Goal: Task Accomplishment & Management: Complete application form

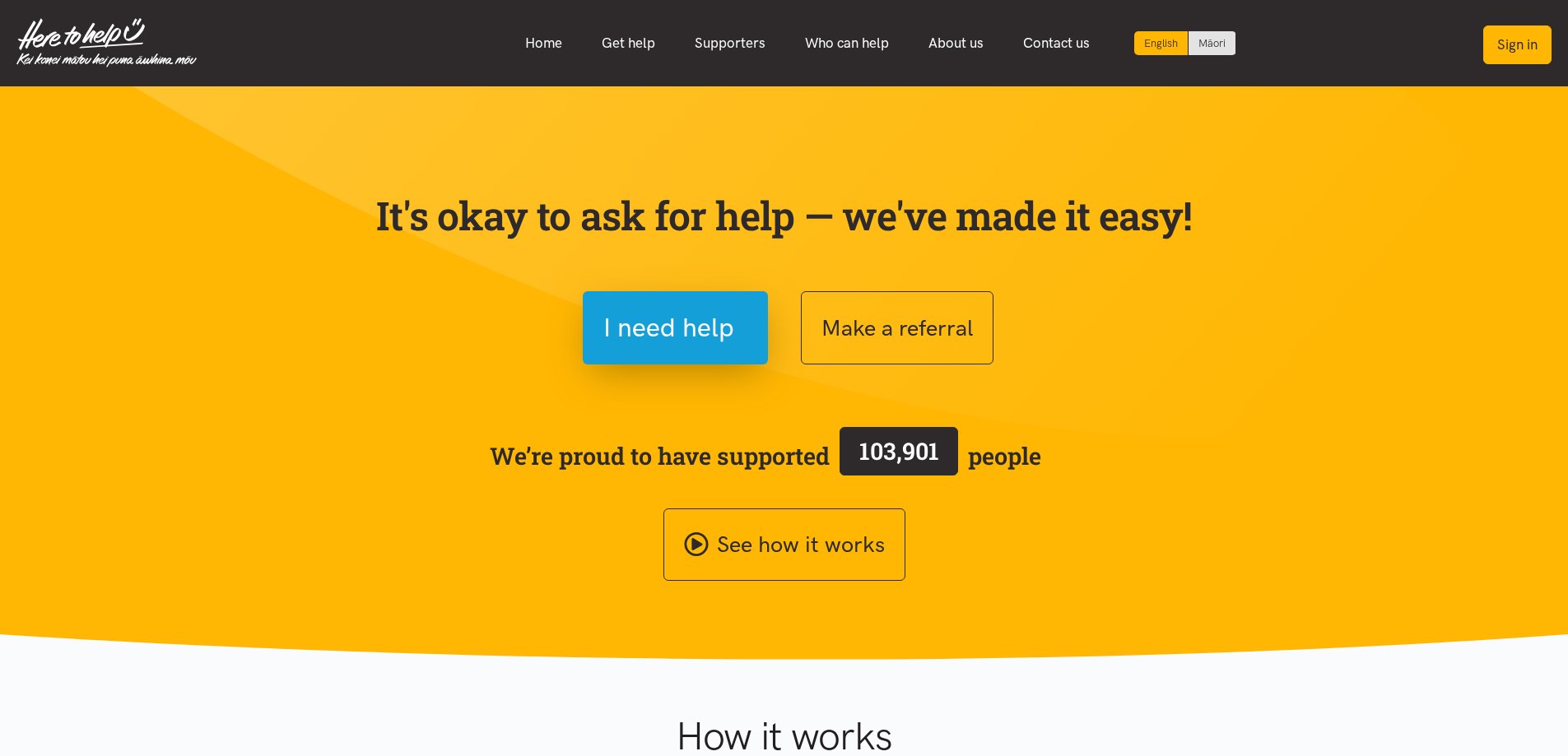
click at [1524, 43] on button "Sign in" at bounding box center [1516, 45] width 68 height 38
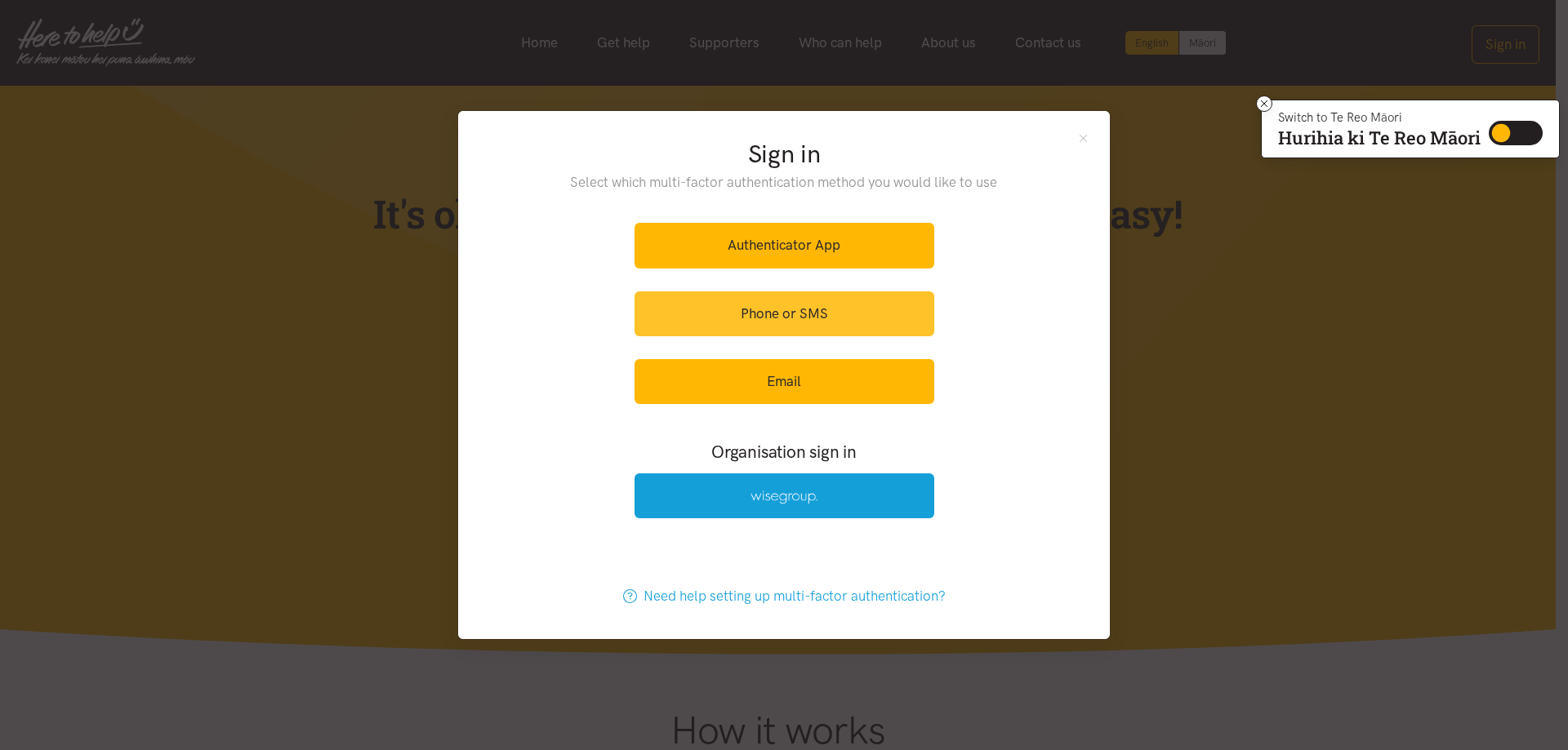
click at [747, 320] on link "Phone or SMS" at bounding box center [784, 313] width 300 height 45
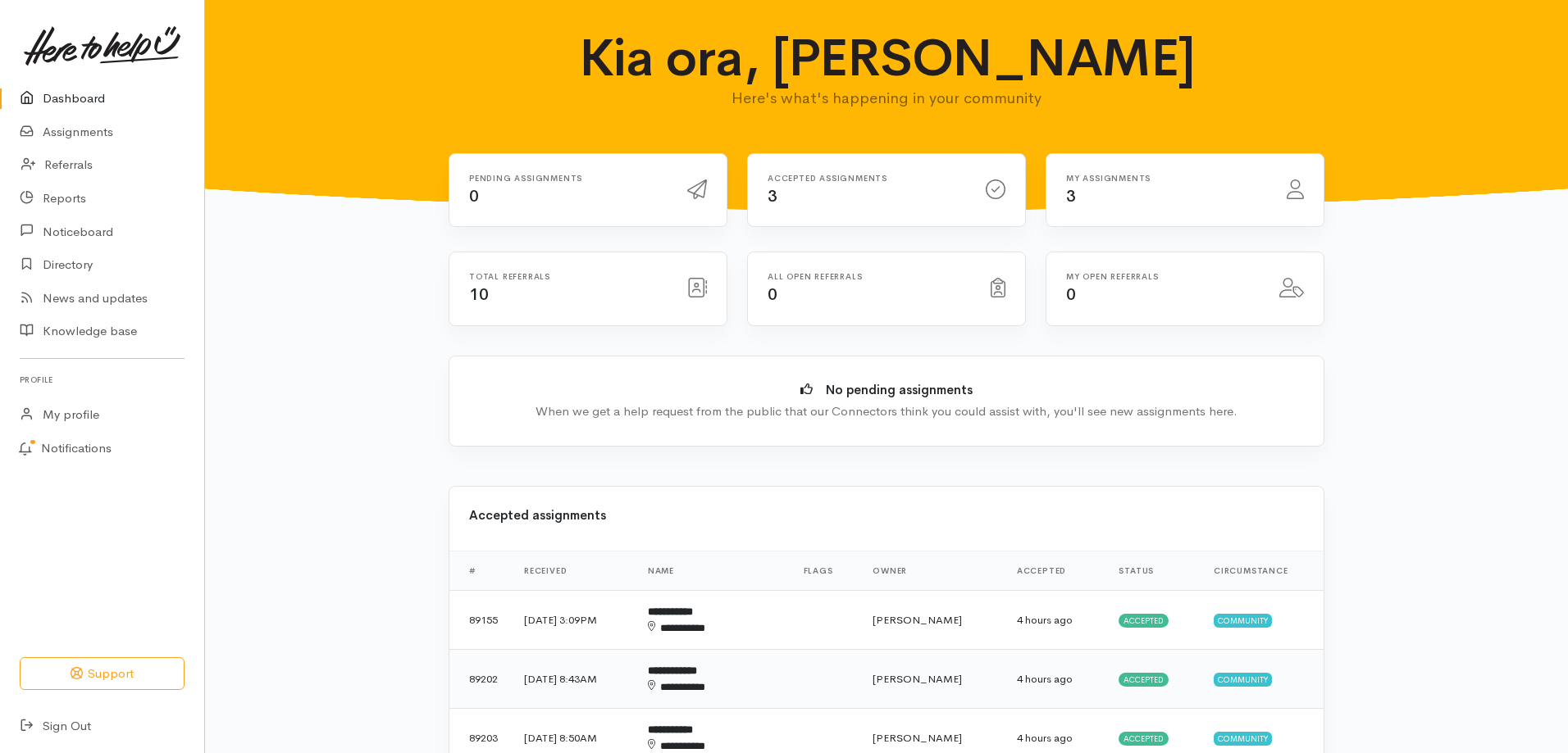
click at [791, 694] on td "**********" at bounding box center [712, 679] width 156 height 59
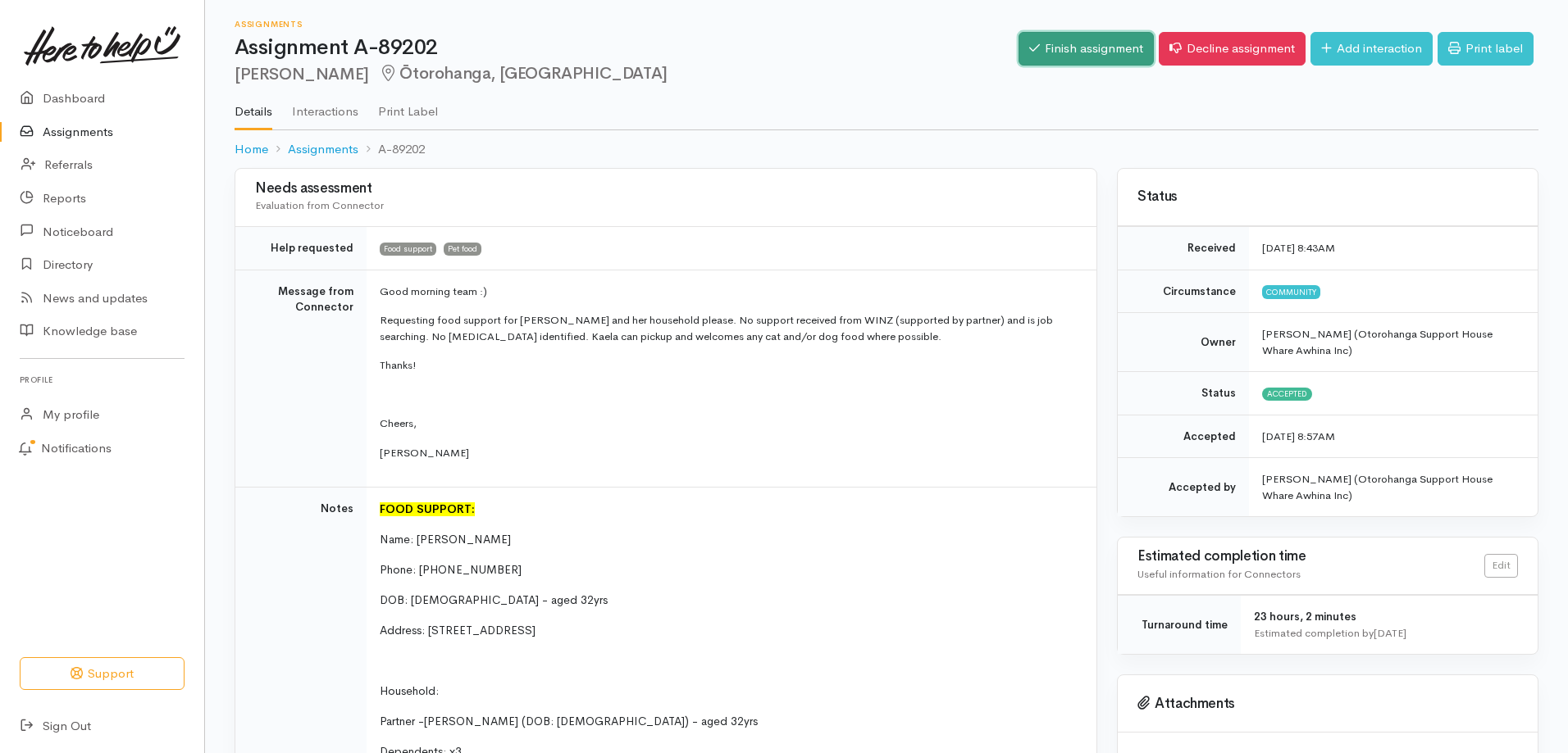
click at [1100, 53] on link "Finish assignment" at bounding box center [1086, 48] width 136 height 33
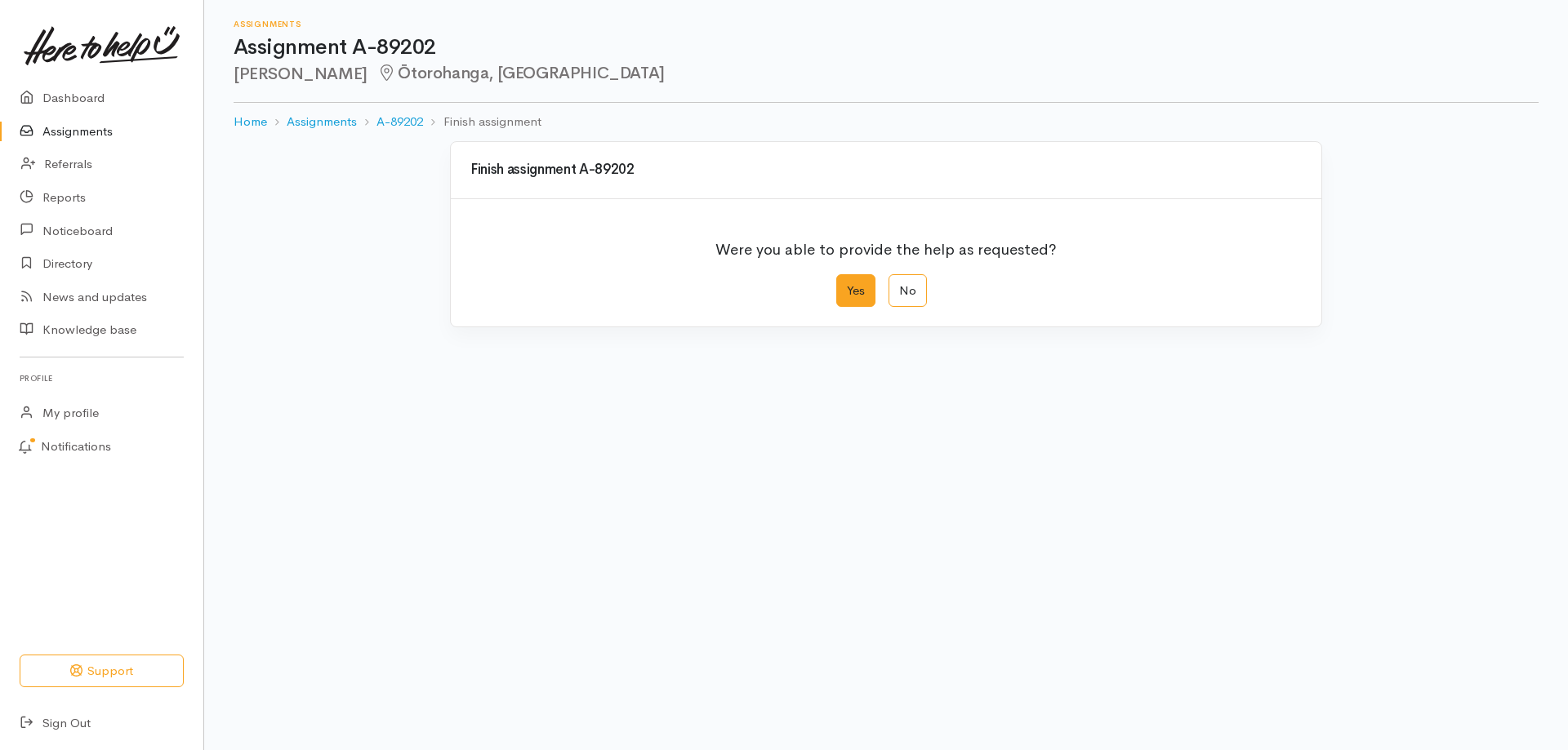
click at [863, 298] on label "Yes" at bounding box center [855, 290] width 39 height 33
click at [846, 285] on input "Yes" at bounding box center [841, 279] width 10 height 10
radio input "true"
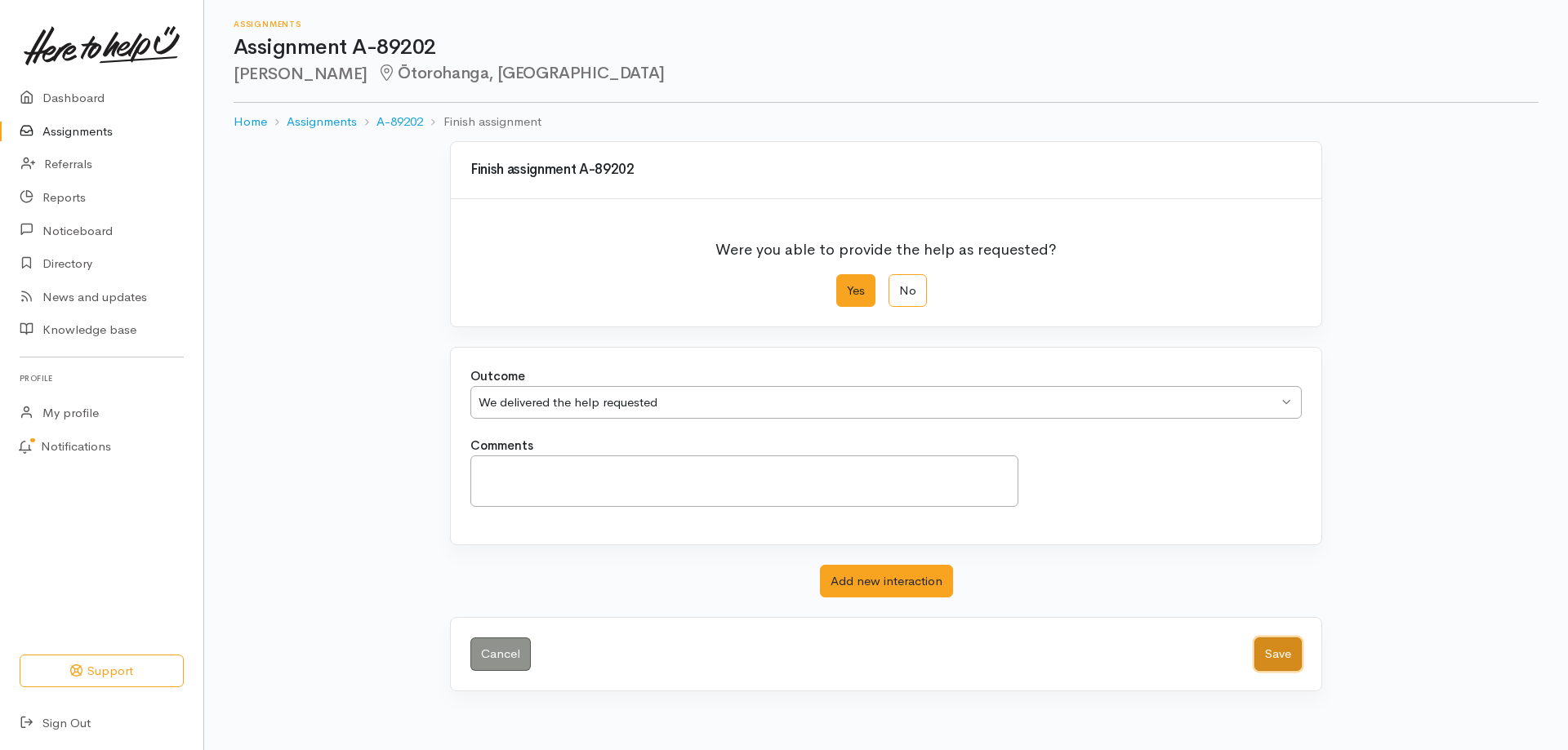
click at [1270, 650] on button "Save" at bounding box center [1278, 654] width 48 height 33
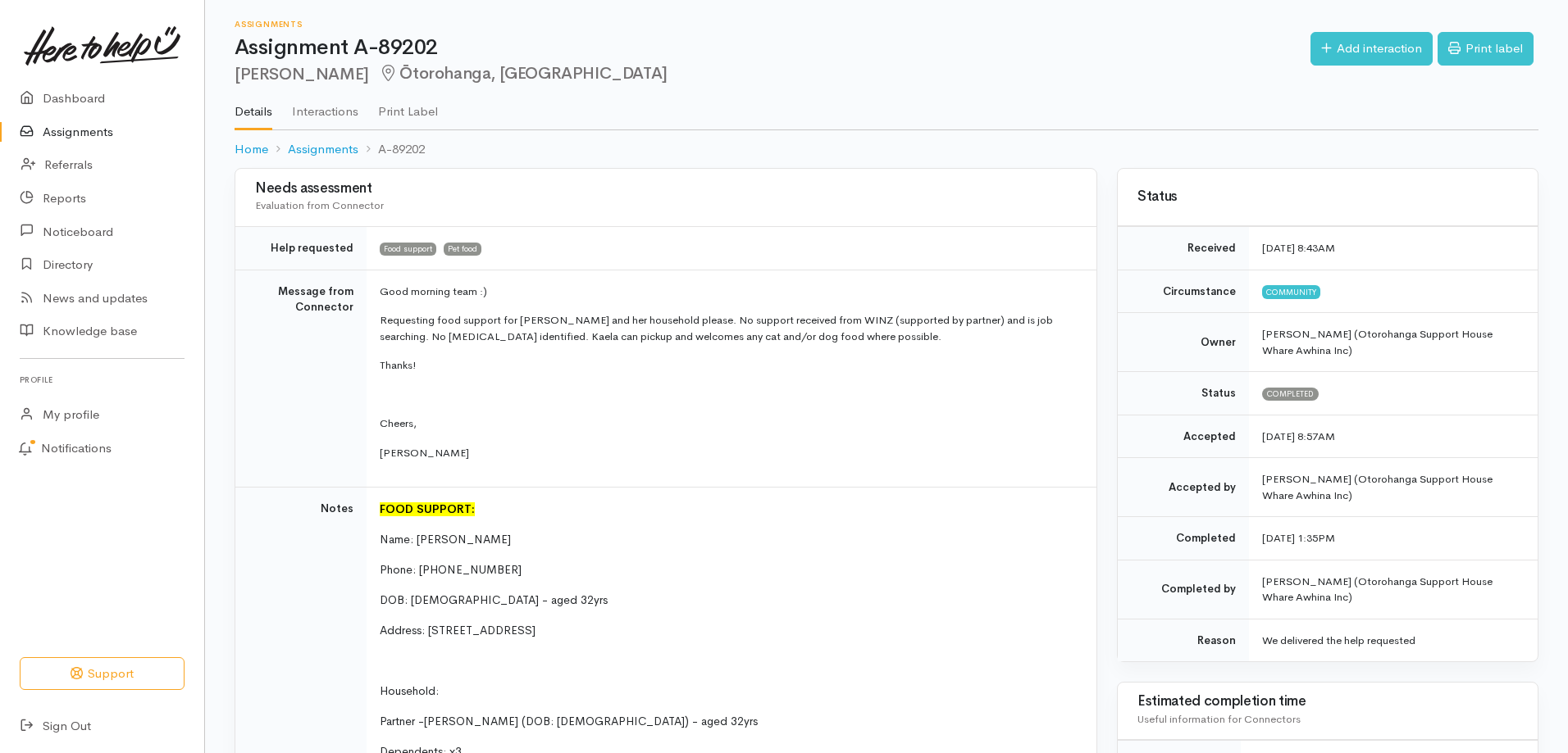
click at [53, 125] on link "Assignments" at bounding box center [102, 132] width 205 height 33
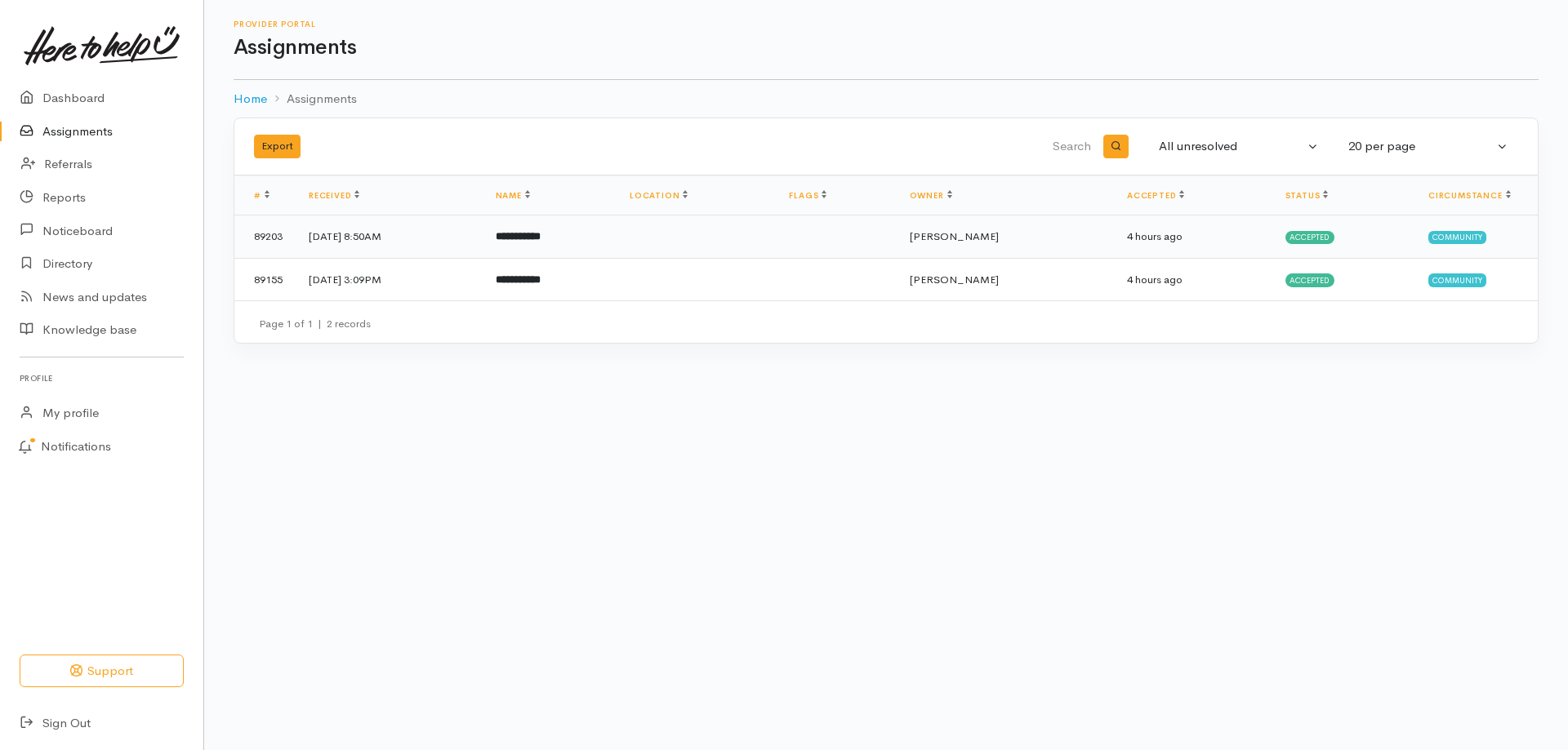
click at [565, 227] on td "**********" at bounding box center [549, 236] width 134 height 43
click at [541, 276] on b "**********" at bounding box center [518, 279] width 45 height 10
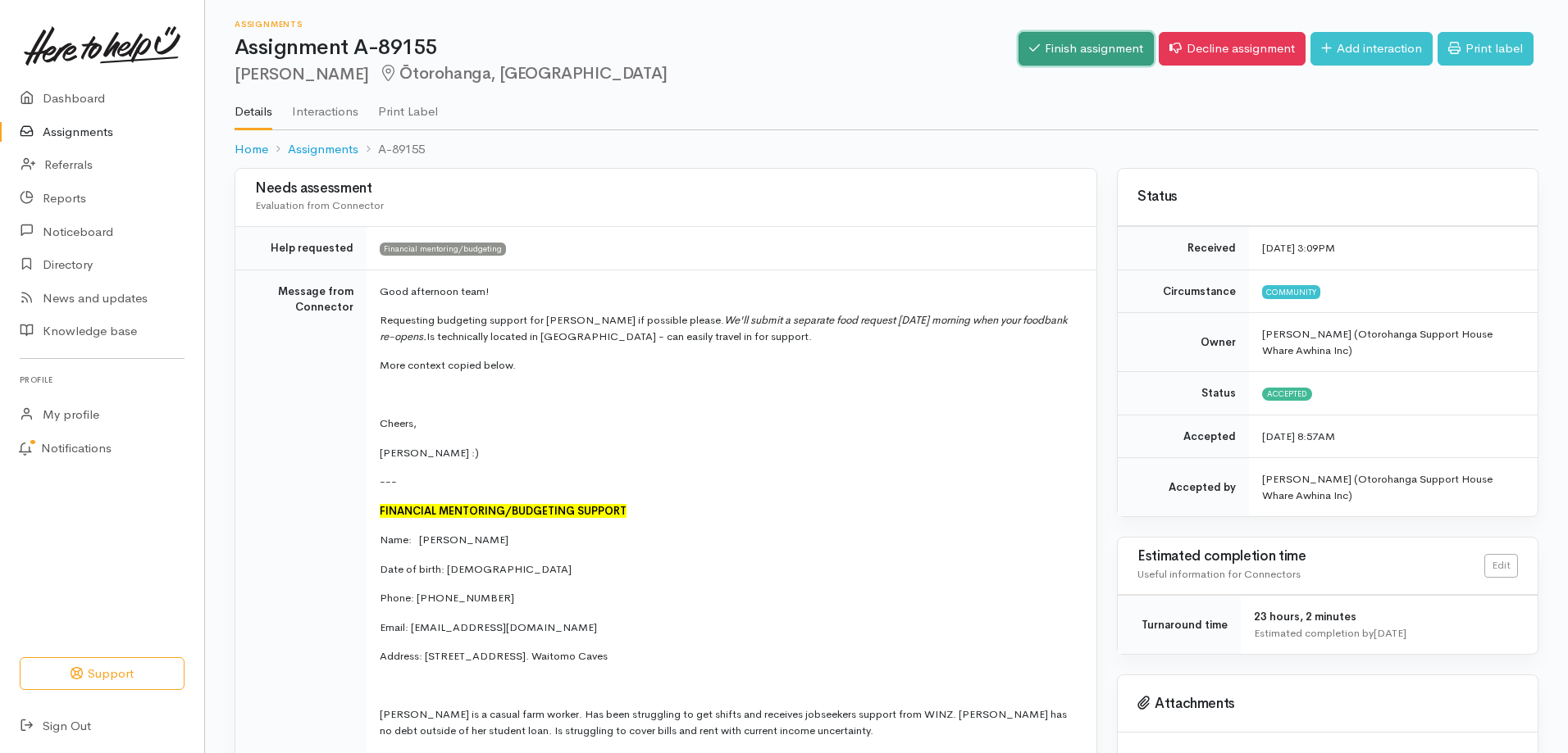
click at [1060, 49] on link "Finish assignment" at bounding box center [1086, 48] width 136 height 33
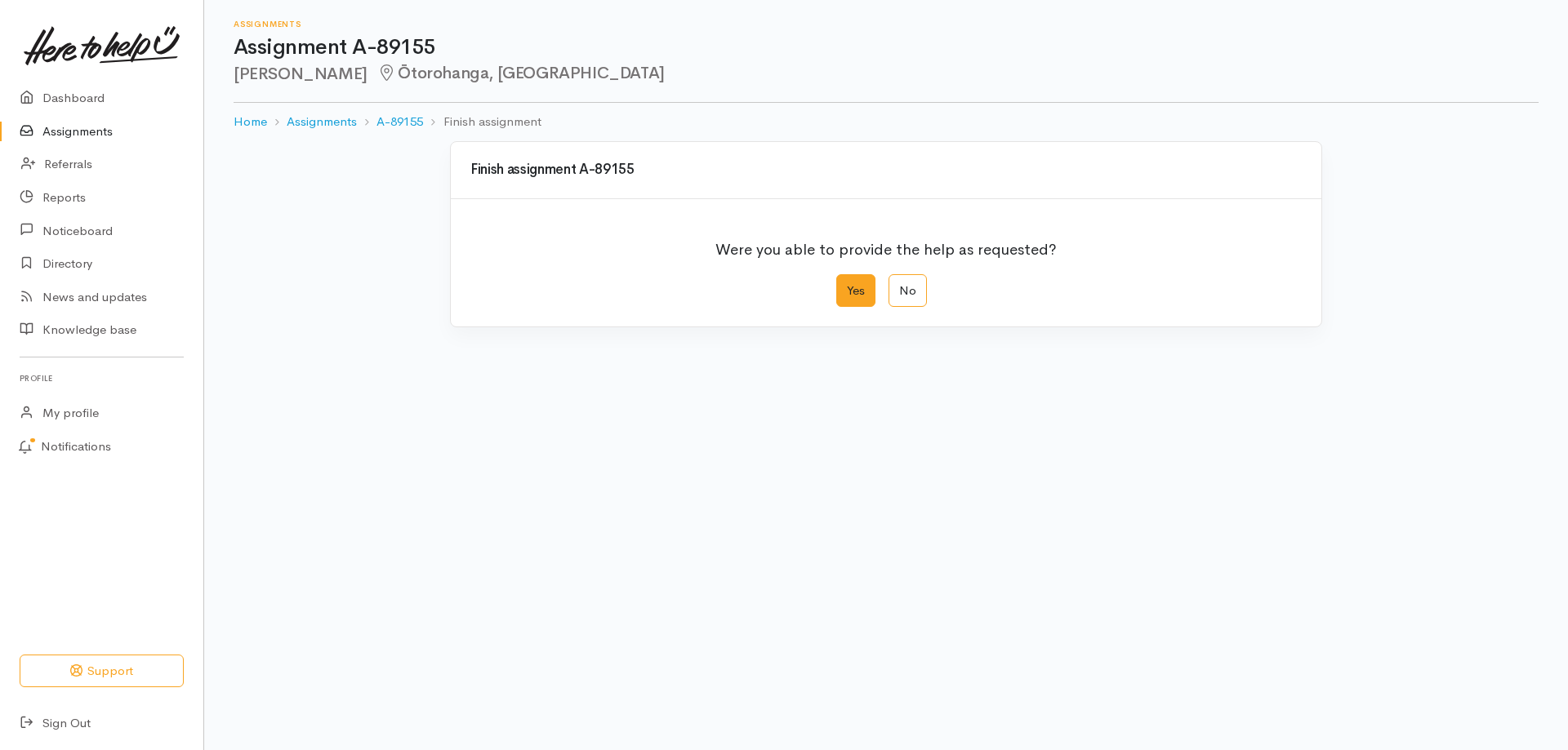
click at [857, 299] on label "Yes" at bounding box center [855, 290] width 39 height 33
click at [846, 285] on input "Yes" at bounding box center [841, 279] width 10 height 10
radio input "true"
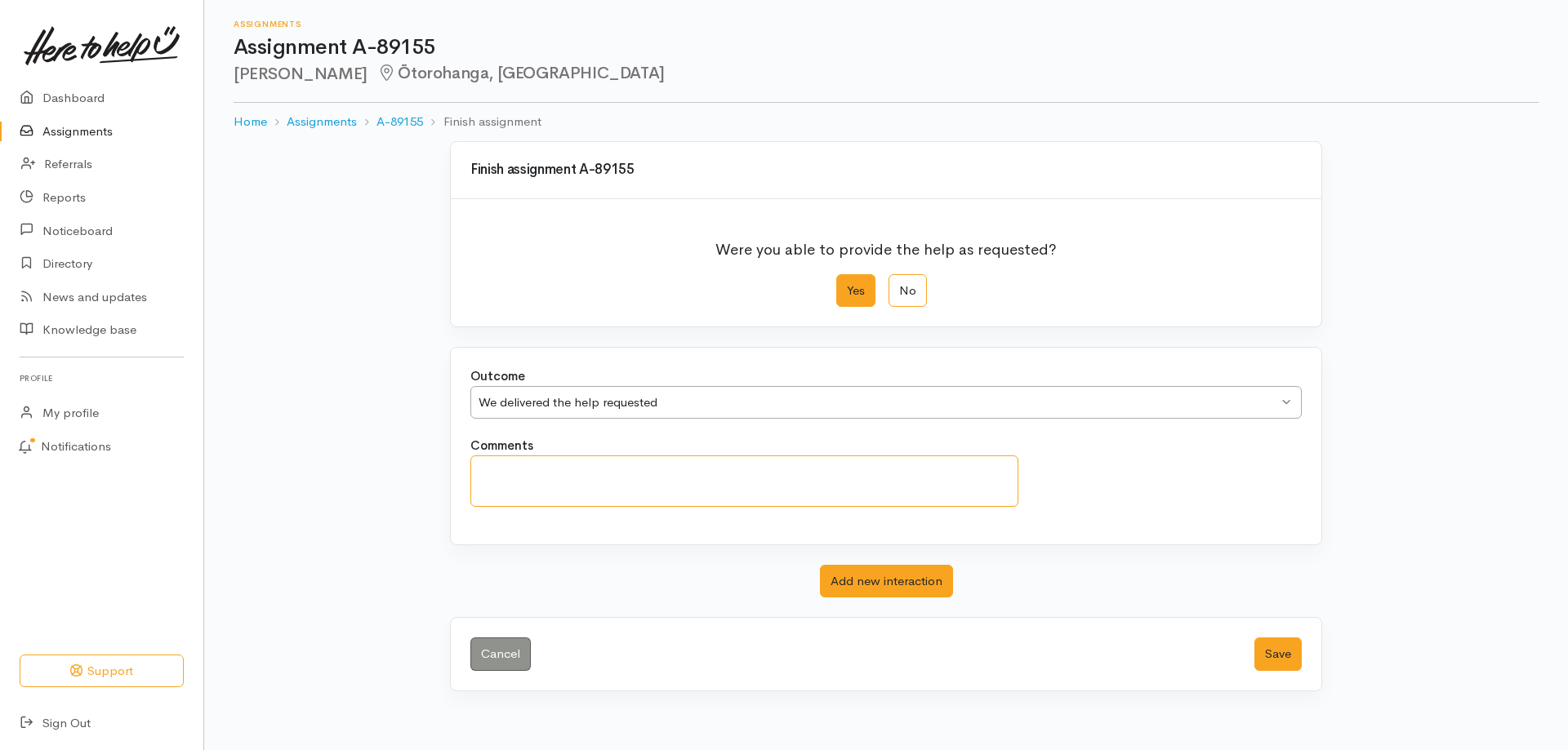
click at [611, 473] on textarea "Comments" at bounding box center [744, 482] width 547 height 51
type textarea "Have passed this onto the budgeting service."
click at [1277, 662] on button "Save" at bounding box center [1278, 654] width 48 height 33
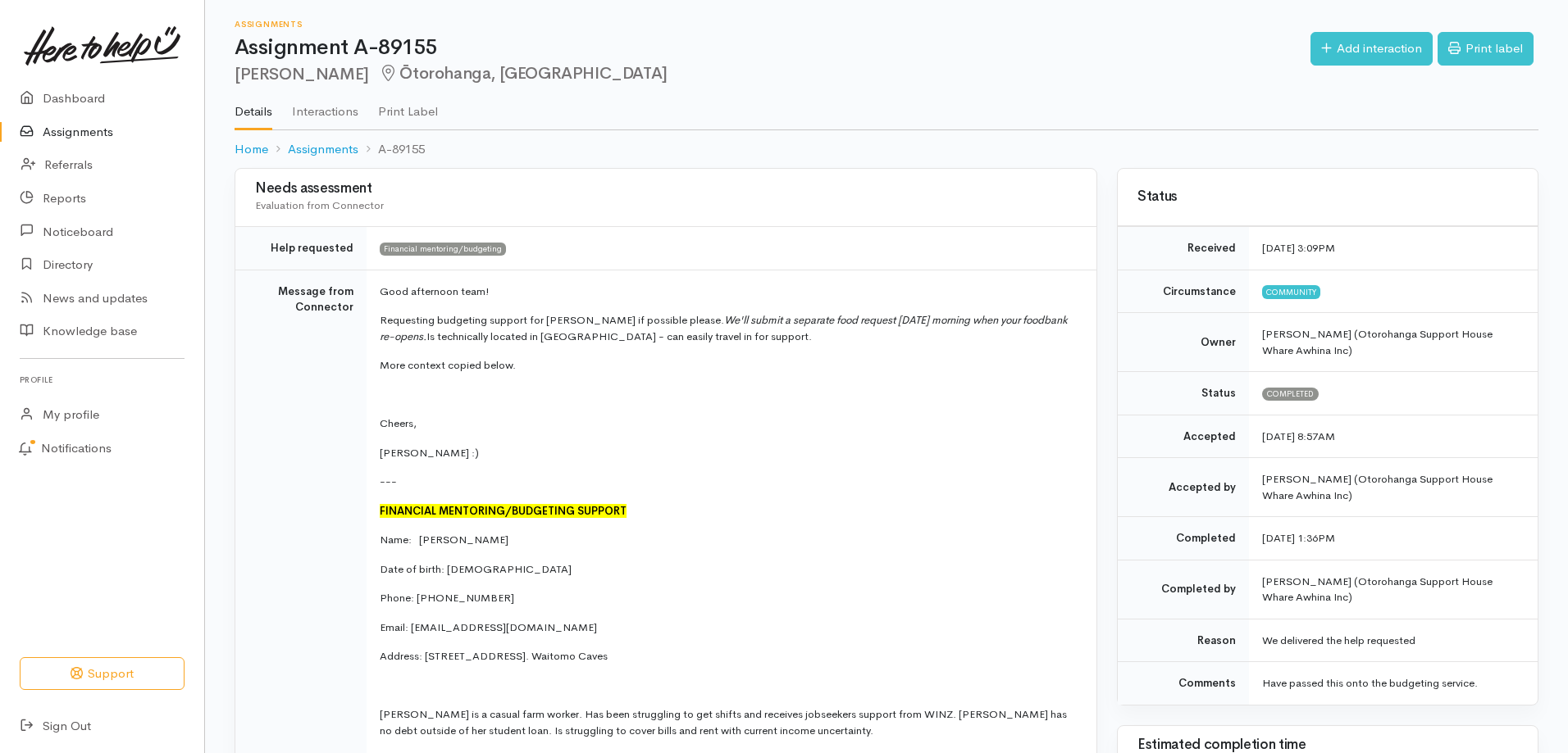
click at [66, 133] on link "Assignments" at bounding box center [102, 132] width 205 height 33
